Goal: Check status: Check status

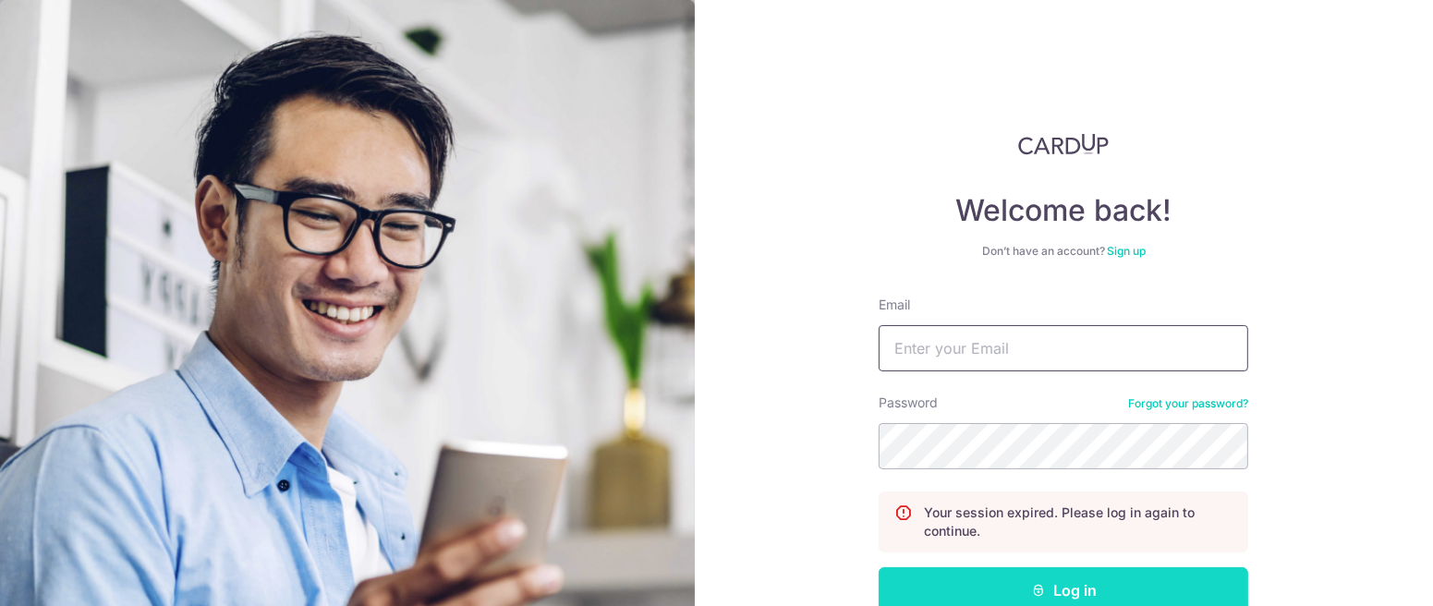
type input "[EMAIL_ADDRESS][DOMAIN_NAME]"
click at [1035, 580] on button "Log in" at bounding box center [1064, 590] width 370 height 46
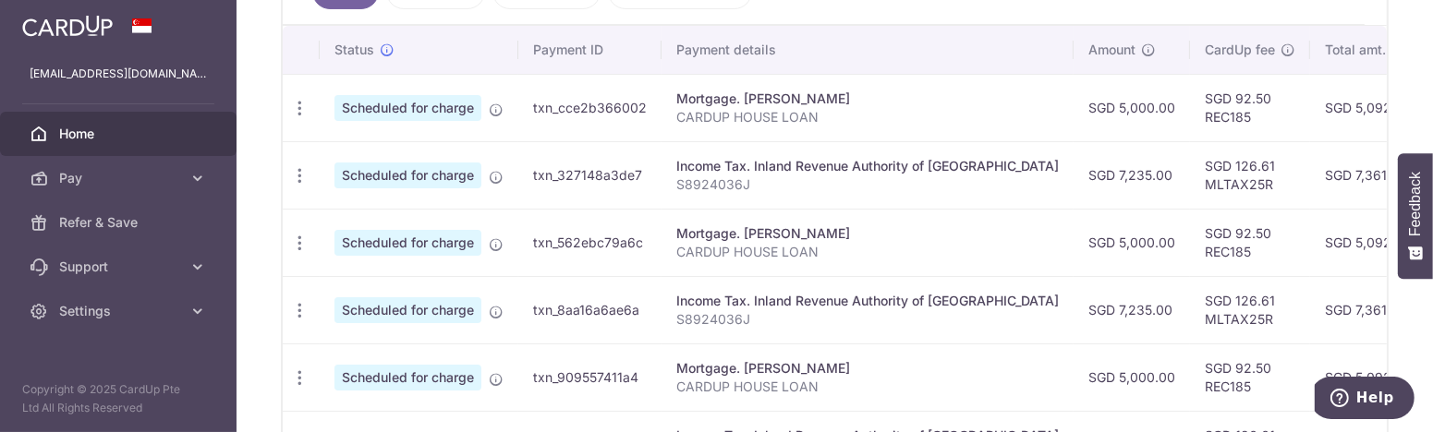
scroll to position [554, 0]
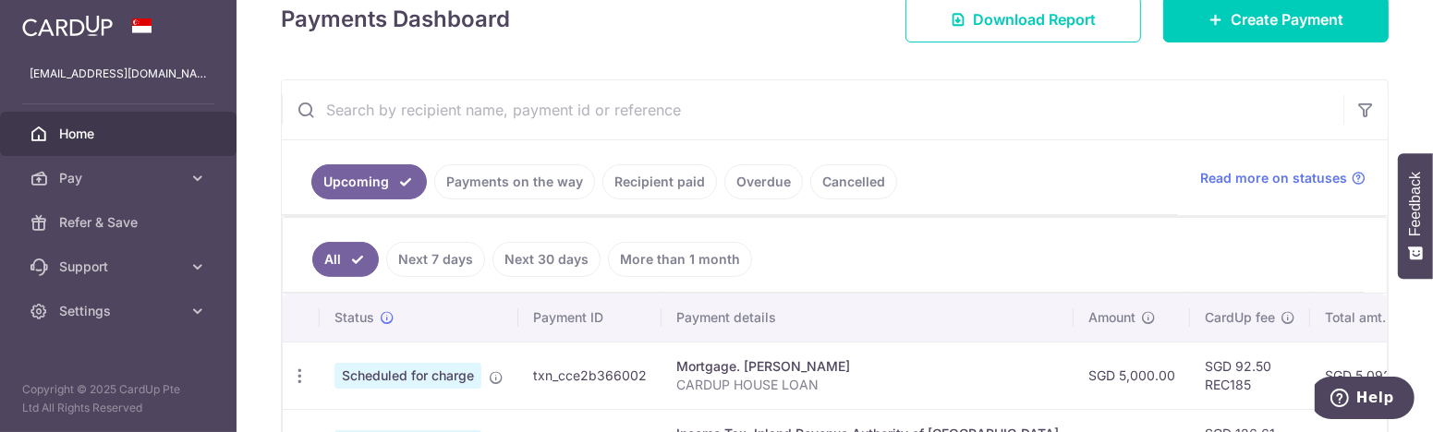
click at [669, 184] on link "Recipient paid" at bounding box center [659, 181] width 115 height 35
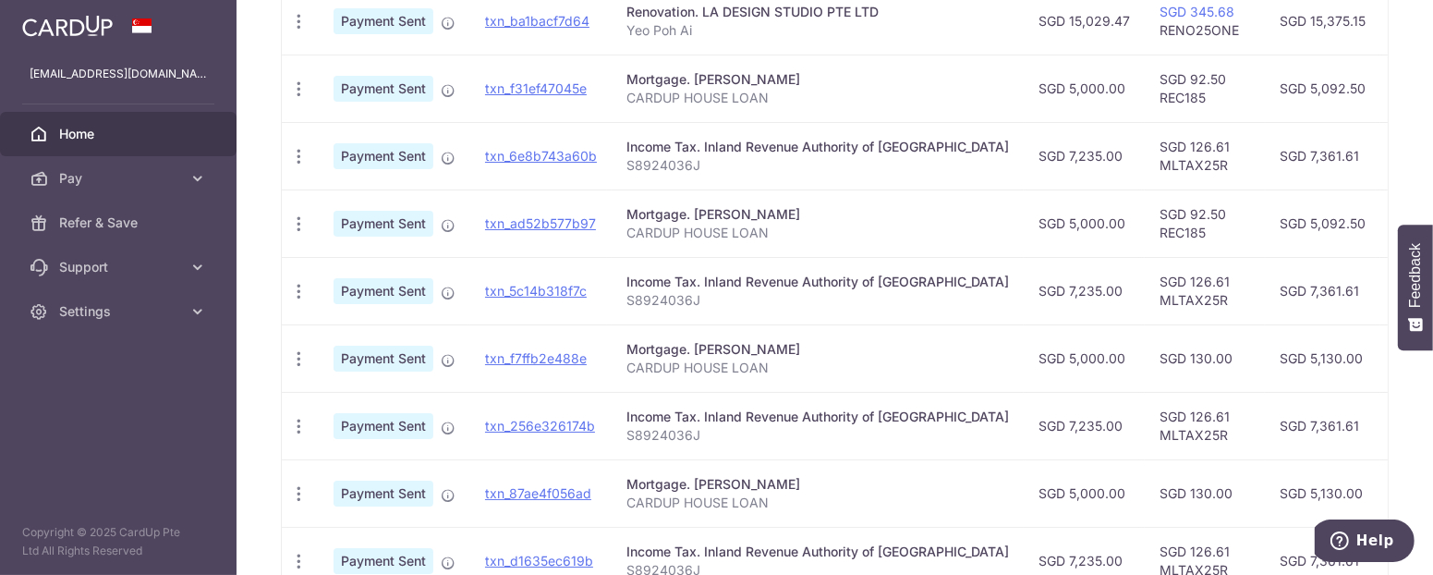
scroll to position [462, 0]
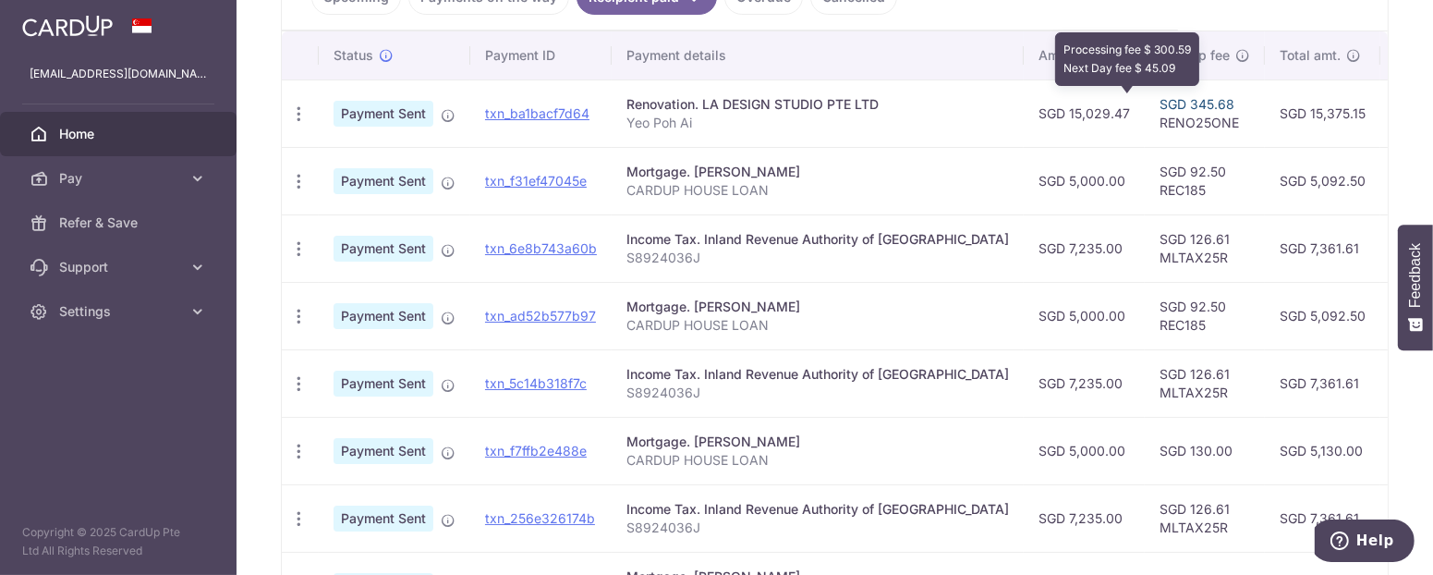
click at [1160, 99] on link "SGD 345.68" at bounding box center [1197, 104] width 75 height 16
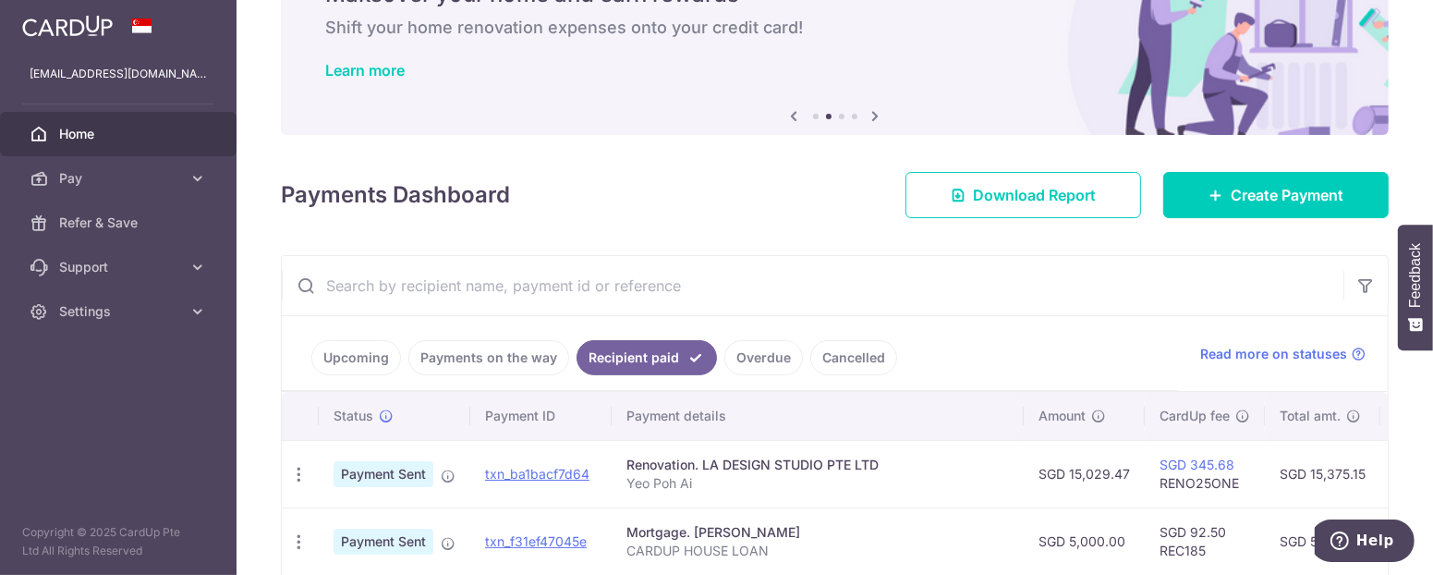
scroll to position [0, 0]
